Goal: Transaction & Acquisition: Purchase product/service

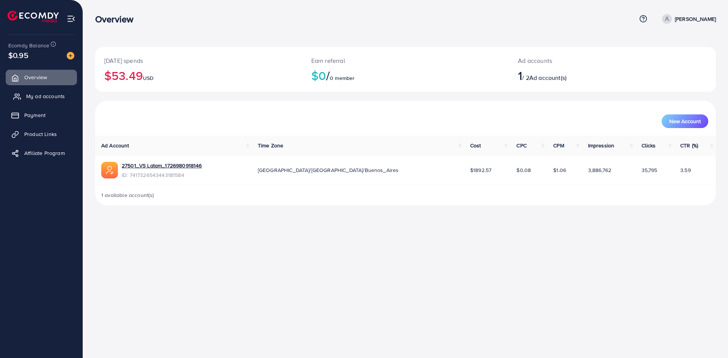
click at [48, 95] on span "My ad accounts" at bounding box center [45, 97] width 39 height 8
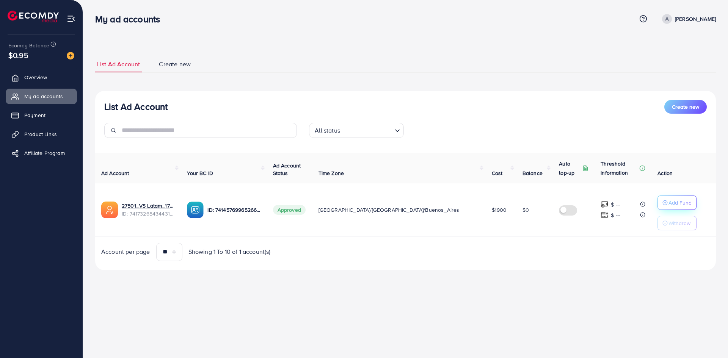
click at [669, 204] on p "Add Fund" at bounding box center [680, 202] width 23 height 9
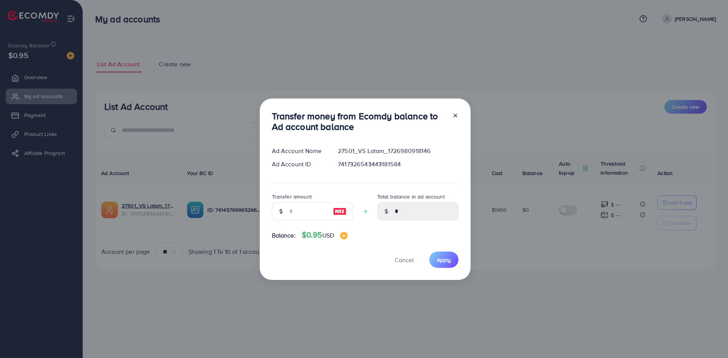
click at [456, 115] on icon at bounding box center [456, 116] width 6 height 6
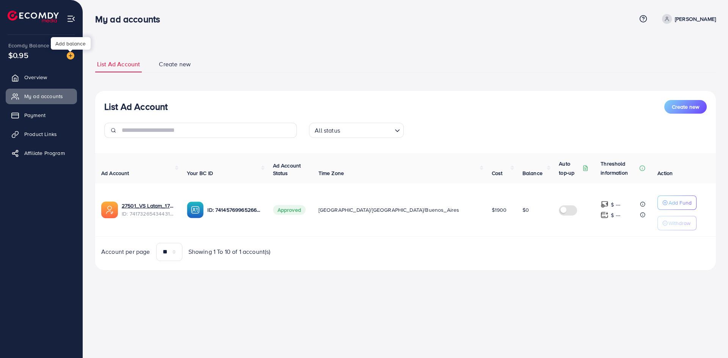
click at [69, 54] on img at bounding box center [71, 56] width 8 height 8
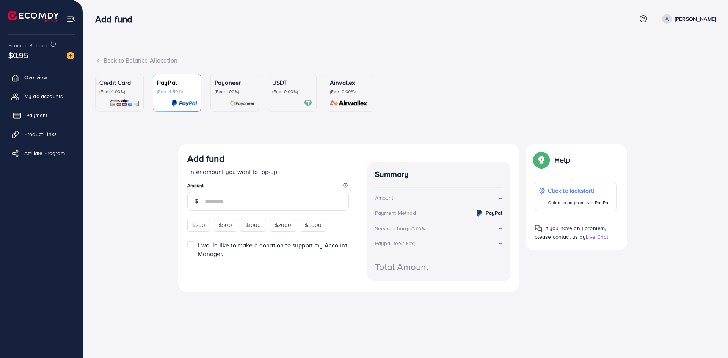
click at [40, 110] on link "Payment" at bounding box center [41, 115] width 71 height 15
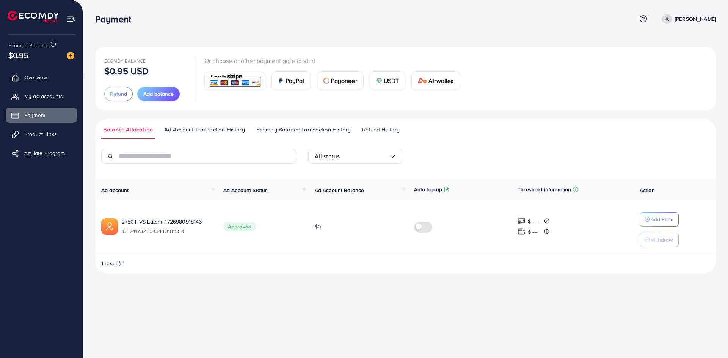
click at [208, 129] on span "Ad Account Transaction History" at bounding box center [204, 130] width 81 height 8
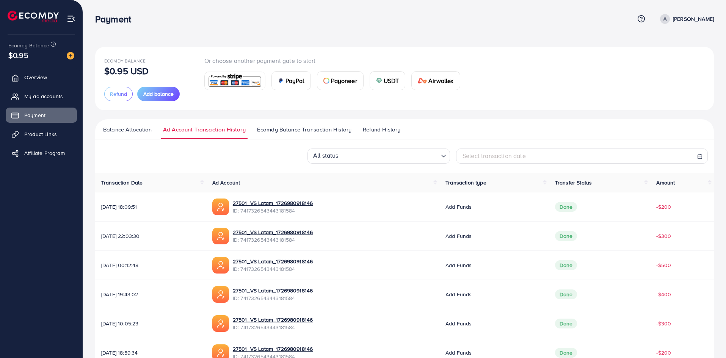
click at [136, 132] on span "Balance Allocation" at bounding box center [127, 130] width 49 height 8
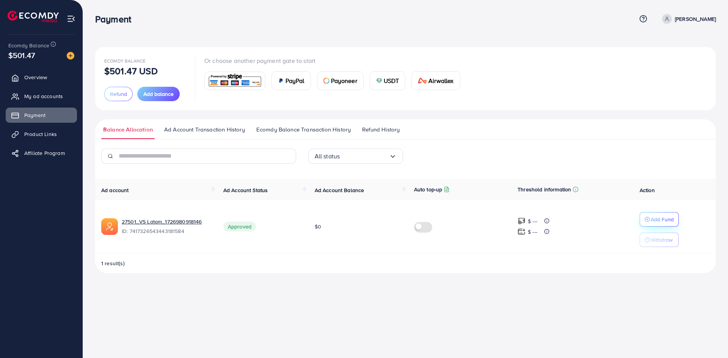
click at [665, 217] on p "Add Fund" at bounding box center [662, 219] width 23 height 9
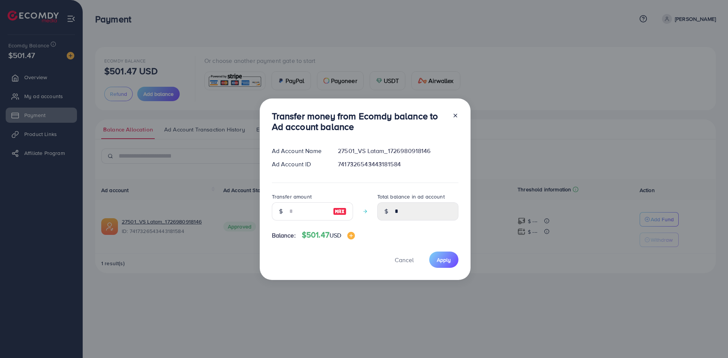
click at [337, 207] on img at bounding box center [340, 211] width 14 height 9
type input "***"
type input "******"
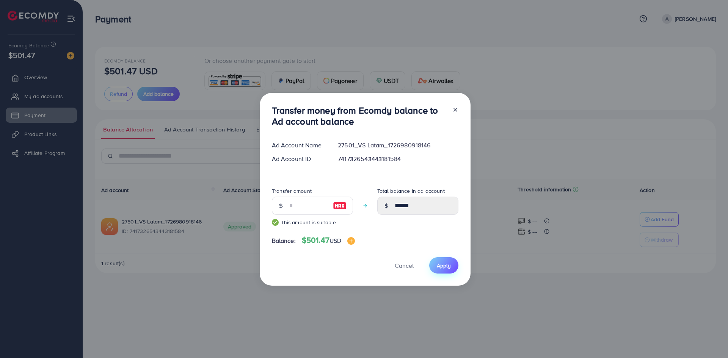
click at [441, 265] on span "Apply" at bounding box center [444, 266] width 14 height 8
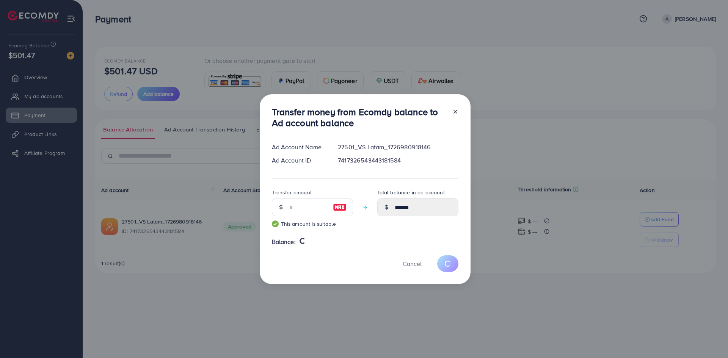
type input "*"
